Goal: Task Accomplishment & Management: Complete application form

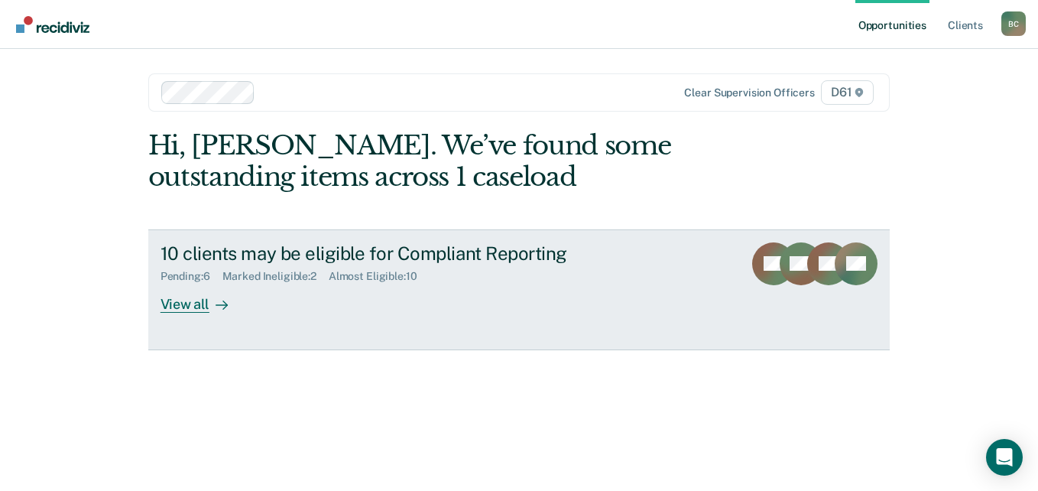
click at [284, 277] on div "Marked Ineligible : 2" at bounding box center [276, 276] width 106 height 13
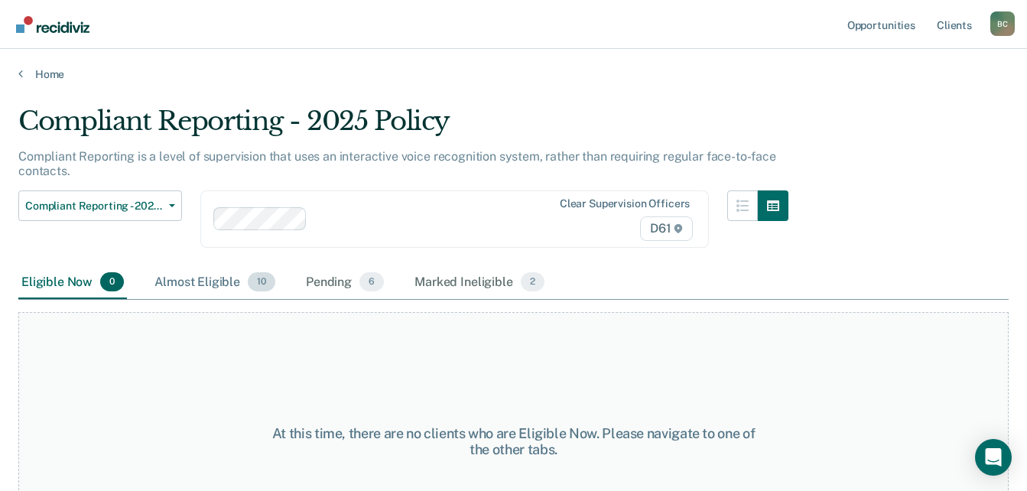
click at [177, 285] on div "Almost Eligible 10" at bounding box center [214, 283] width 127 height 34
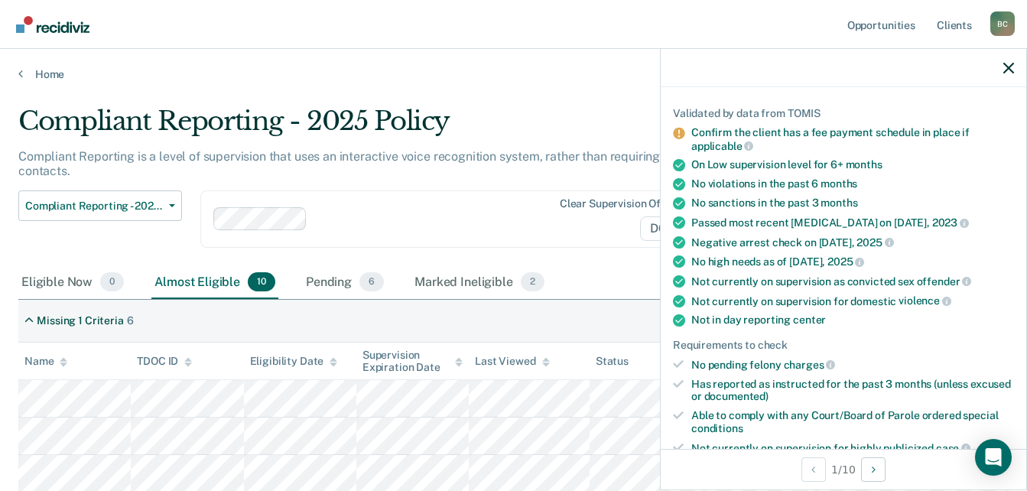
scroll to position [306, 0]
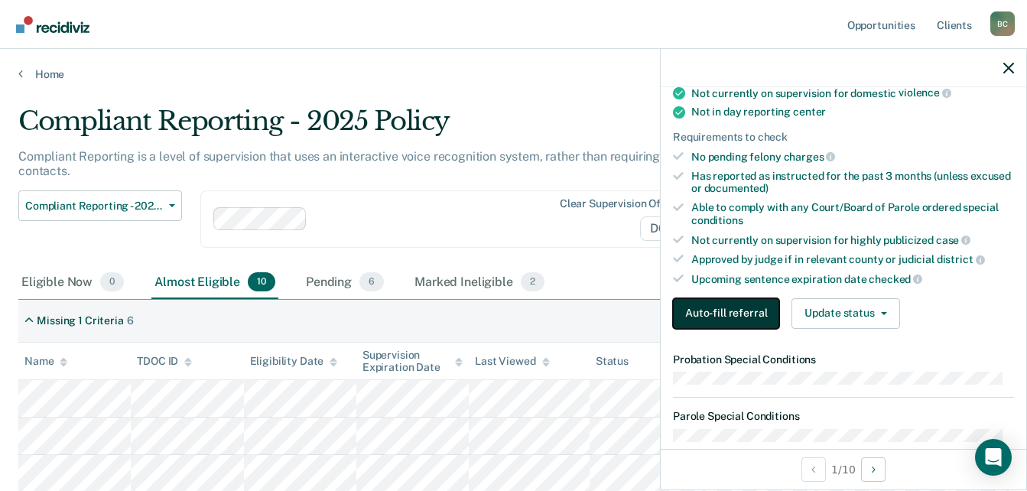
click at [718, 320] on button "Auto-fill referral" at bounding box center [726, 313] width 106 height 31
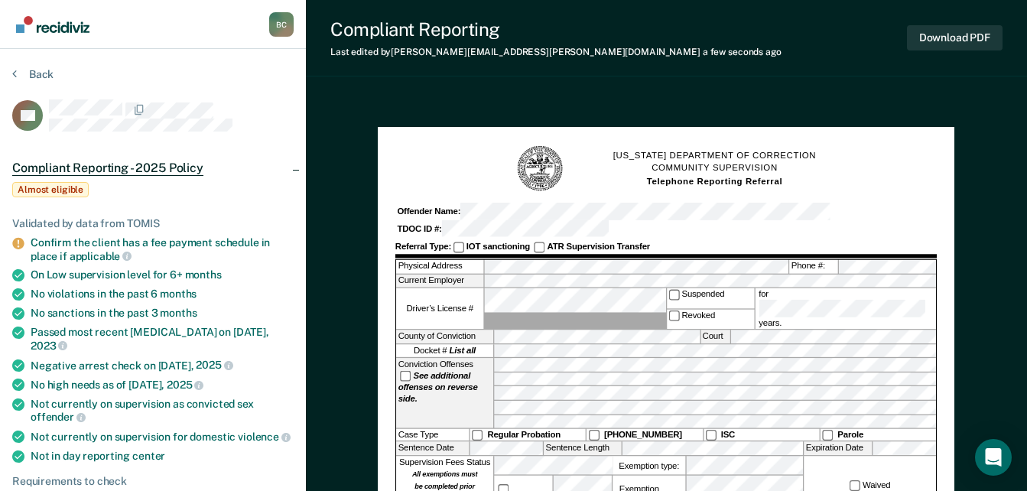
click at [950, 33] on button "Download PDF" at bounding box center [955, 37] width 96 height 25
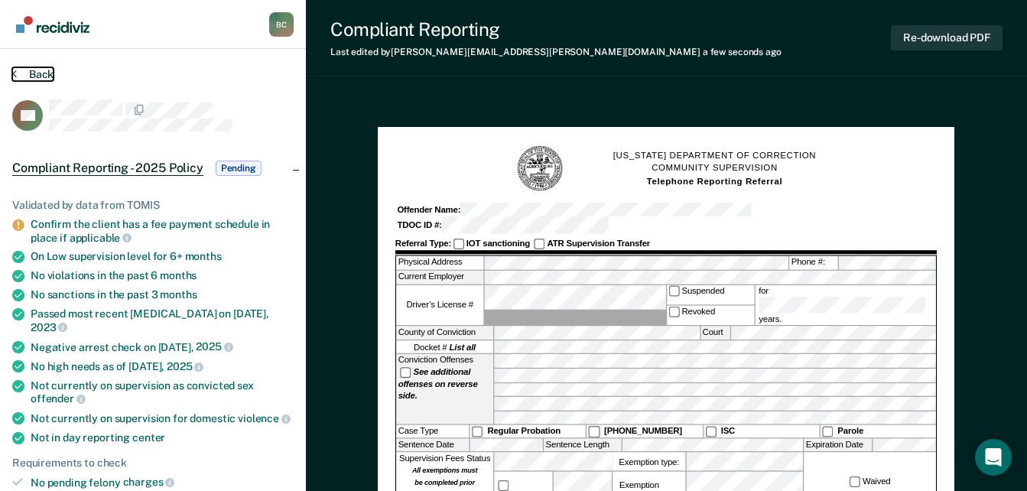
click at [23, 72] on button "Back" at bounding box center [32, 74] width 41 height 14
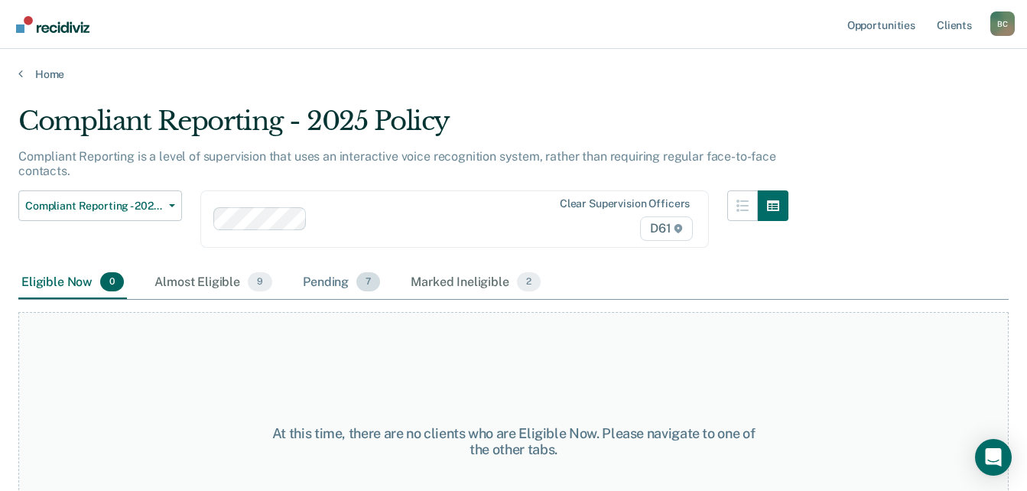
click at [340, 275] on div "Pending 7" at bounding box center [341, 283] width 83 height 34
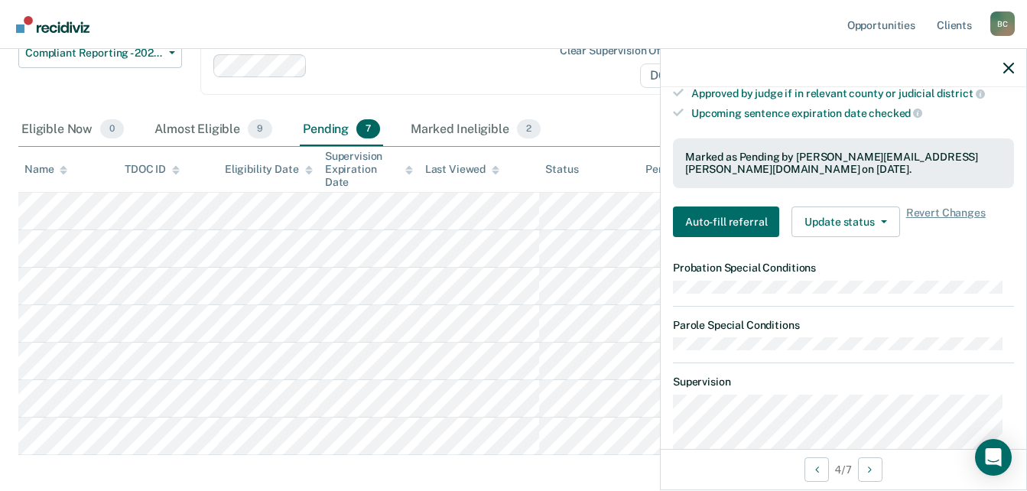
scroll to position [535, 0]
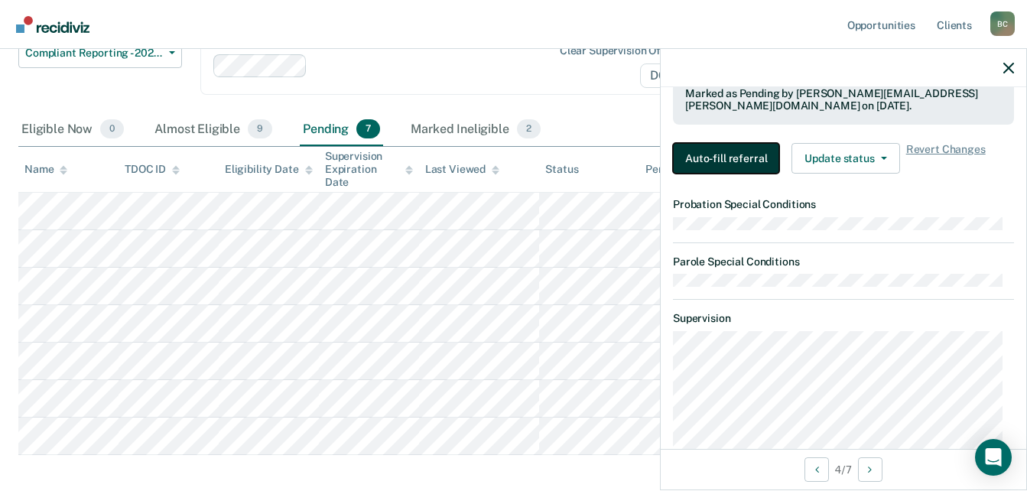
click at [704, 153] on button "Auto-fill referral" at bounding box center [726, 158] width 106 height 31
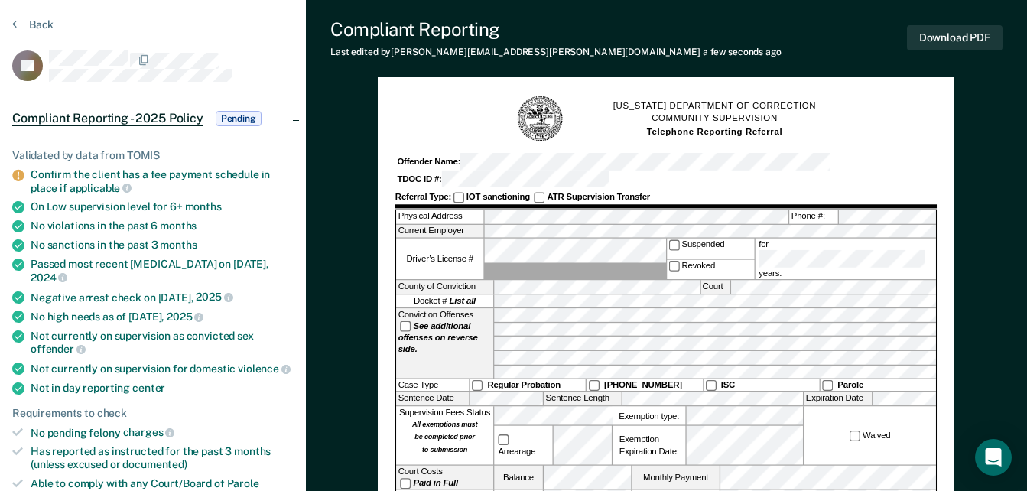
scroll to position [76, 0]
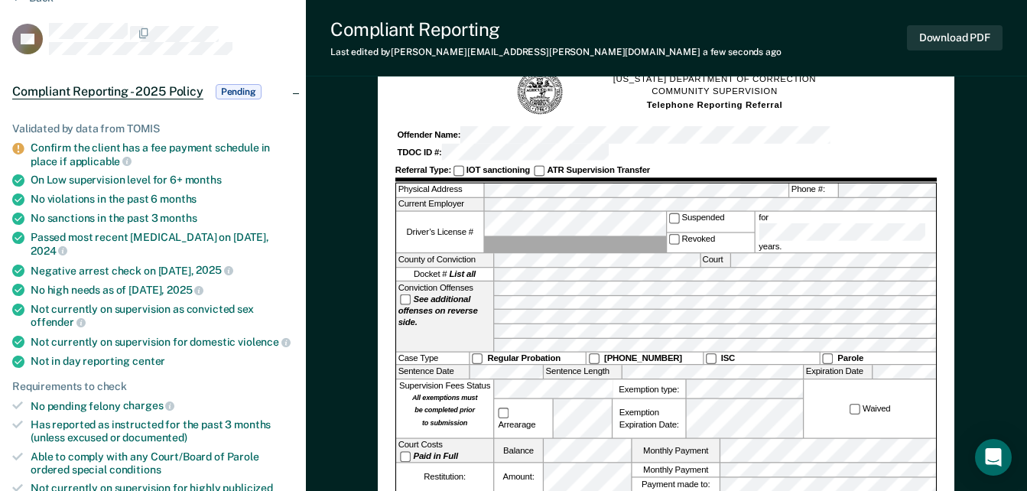
click at [526, 439] on label "Balance" at bounding box center [519, 451] width 48 height 24
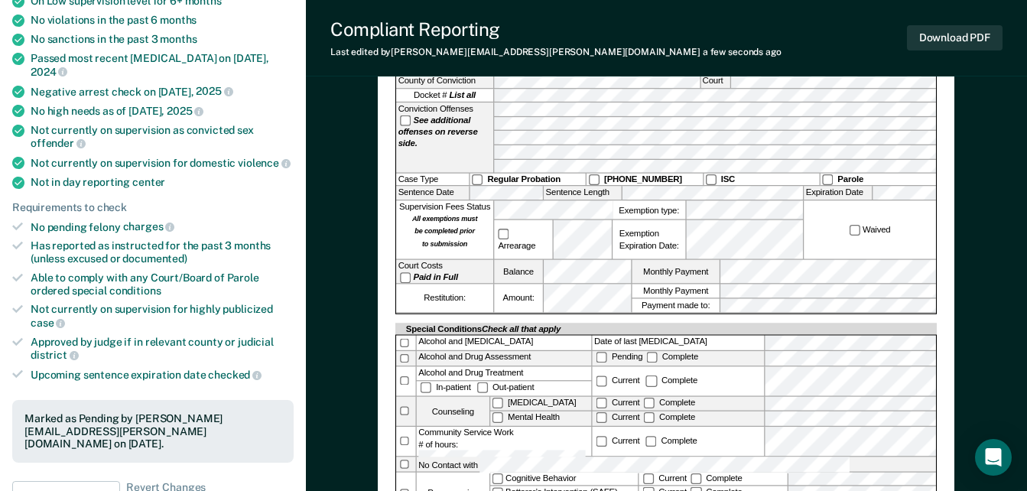
scroll to position [0, 0]
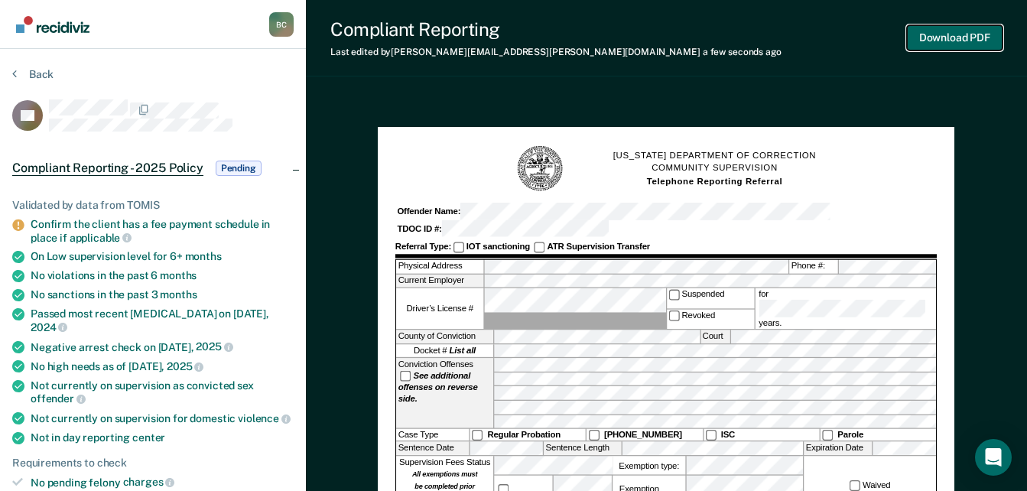
click at [914, 37] on button "Download PDF" at bounding box center [955, 37] width 96 height 25
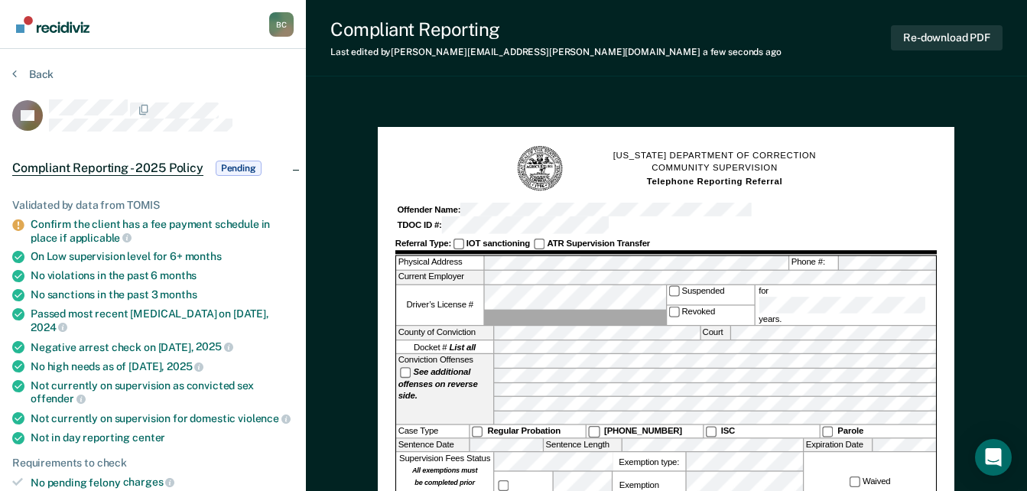
click at [24, 83] on div "Back" at bounding box center [152, 83] width 281 height 32
click at [18, 68] on button "Back" at bounding box center [32, 74] width 41 height 14
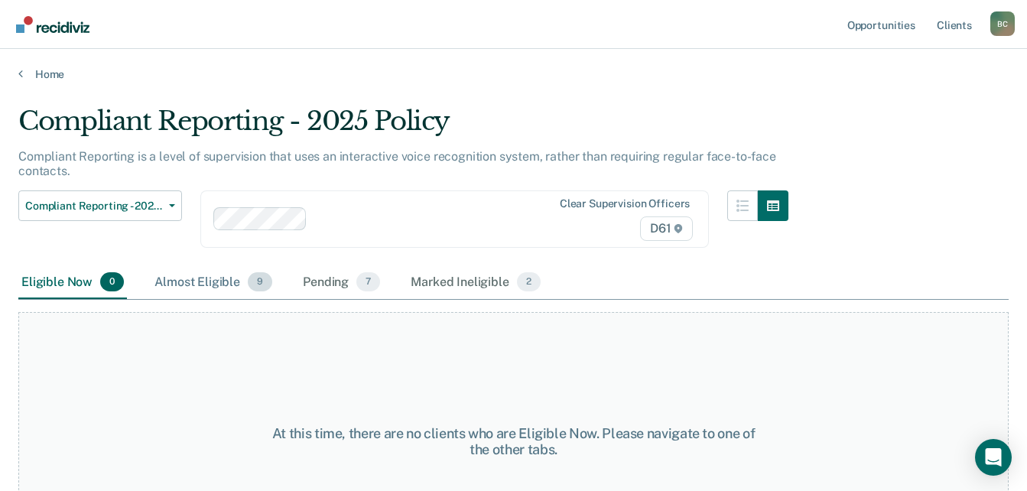
click at [196, 284] on div "Almost Eligible 9" at bounding box center [213, 283] width 124 height 34
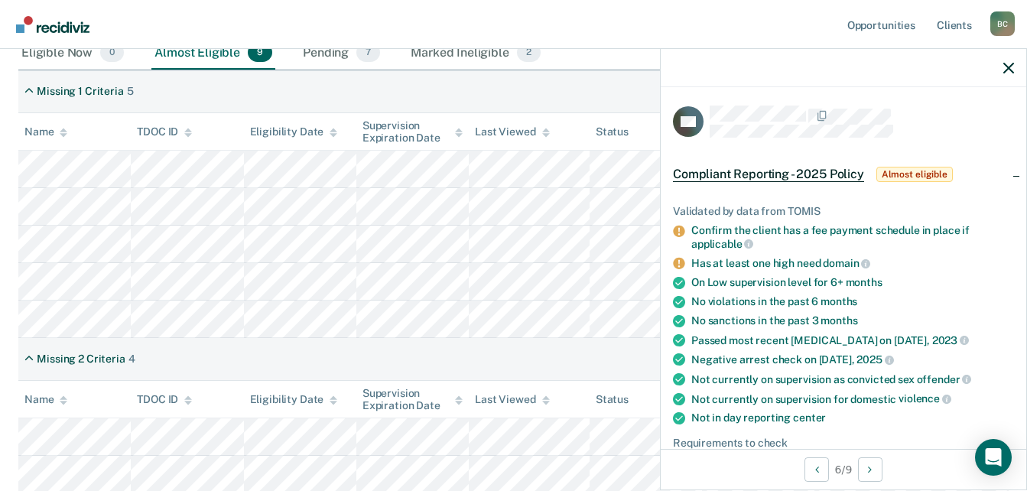
scroll to position [306, 0]
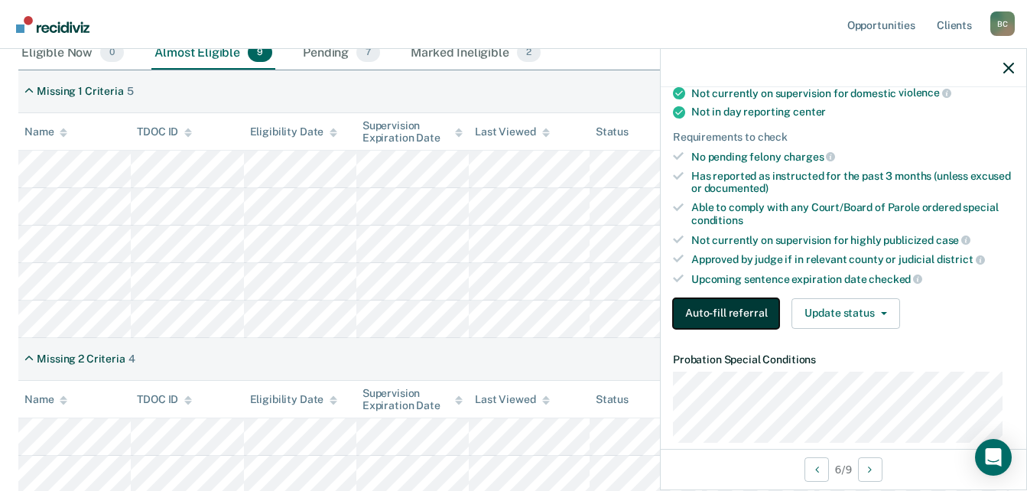
click at [757, 310] on button "Auto-fill referral" at bounding box center [726, 313] width 106 height 31
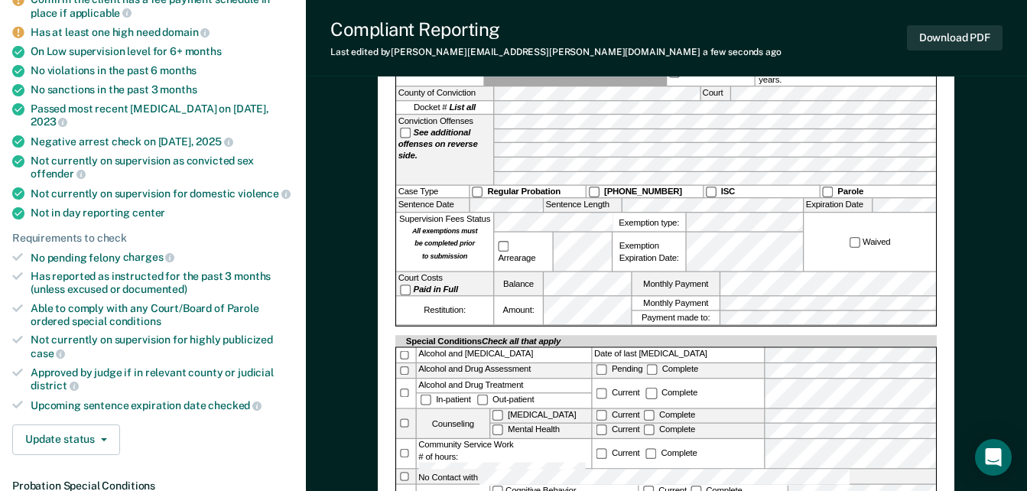
scroll to position [76, 0]
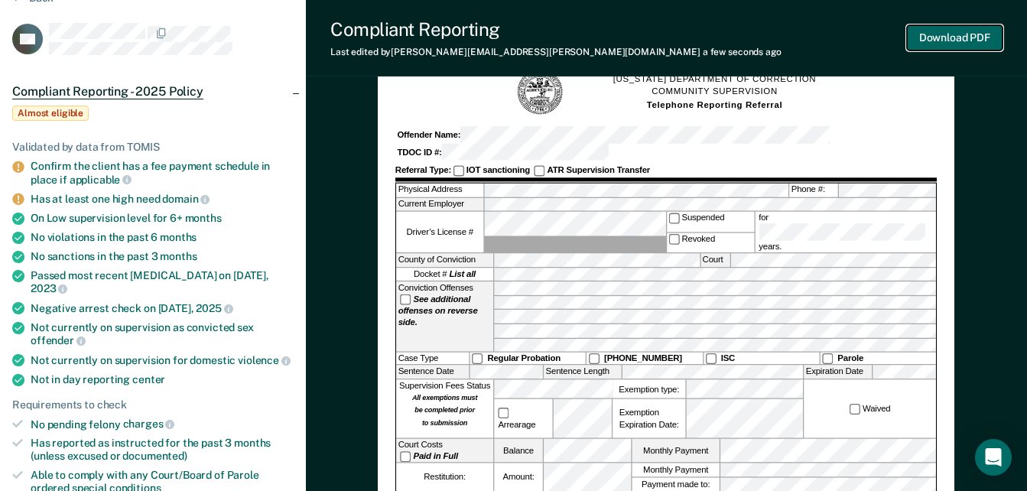
click at [966, 36] on button "Download PDF" at bounding box center [955, 37] width 96 height 25
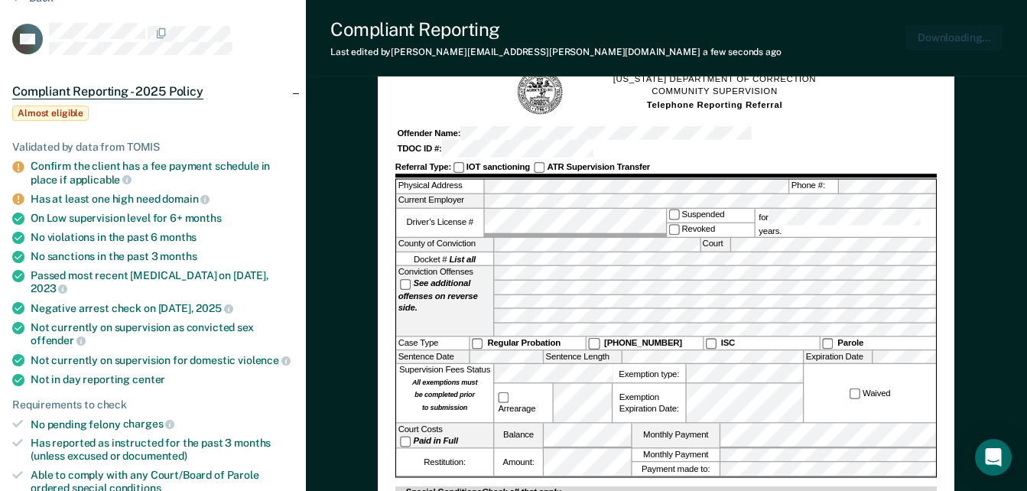
scroll to position [0, 0]
